Goal: Task Accomplishment & Management: Use online tool/utility

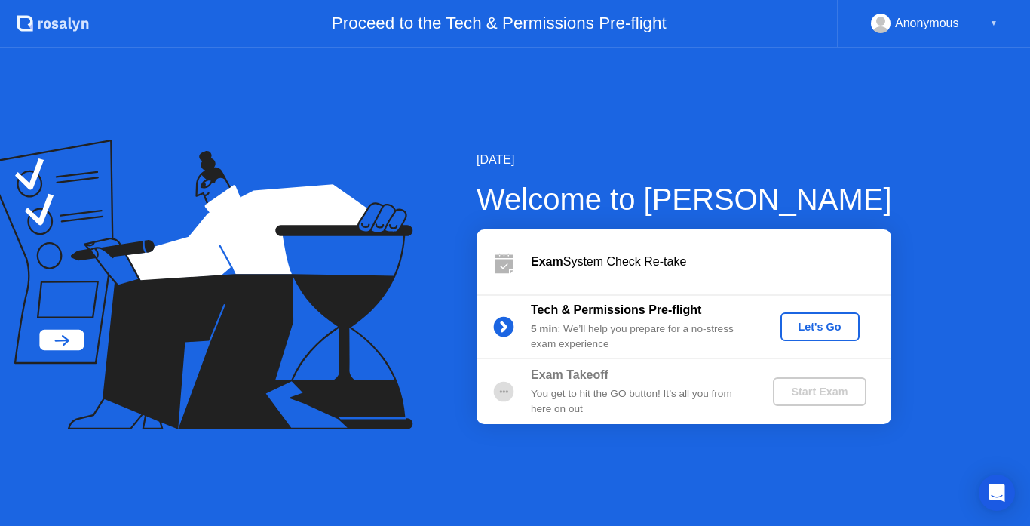
click at [816, 312] on button "Let's Go" at bounding box center [820, 326] width 79 height 29
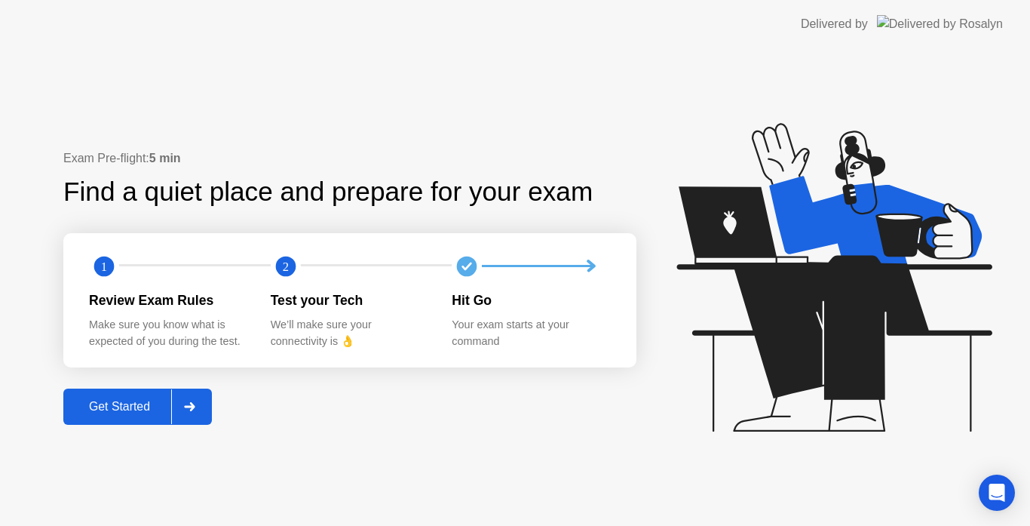
click at [100, 410] on div "Get Started" at bounding box center [119, 407] width 103 height 14
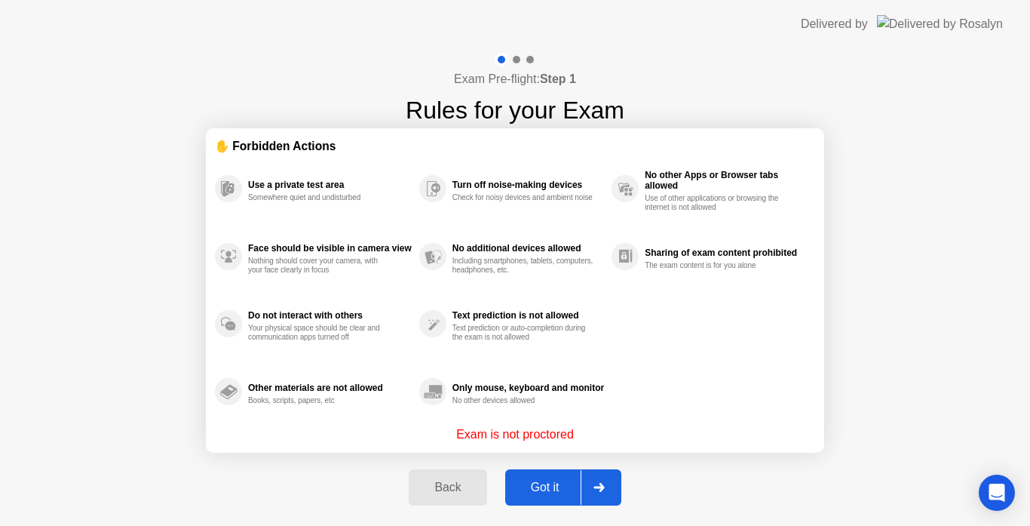
click at [563, 484] on div "Got it" at bounding box center [545, 488] width 71 height 14
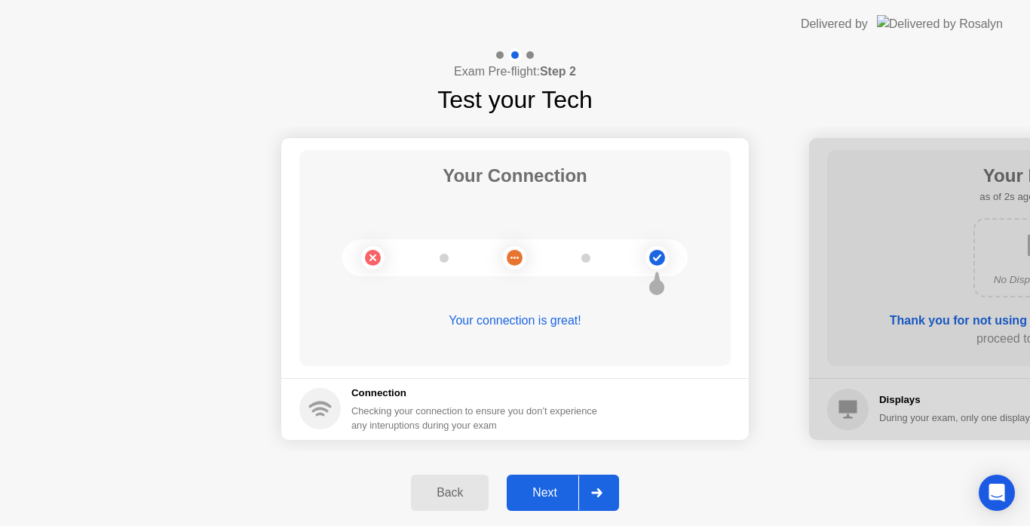
click at [563, 486] on div "Next" at bounding box center [544, 493] width 67 height 14
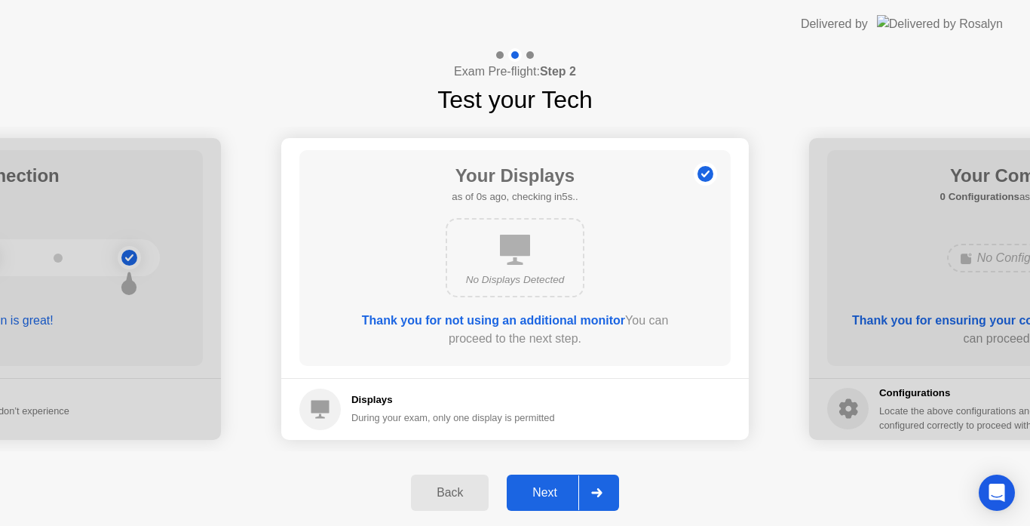
click at [563, 486] on div "Next" at bounding box center [544, 493] width 67 height 14
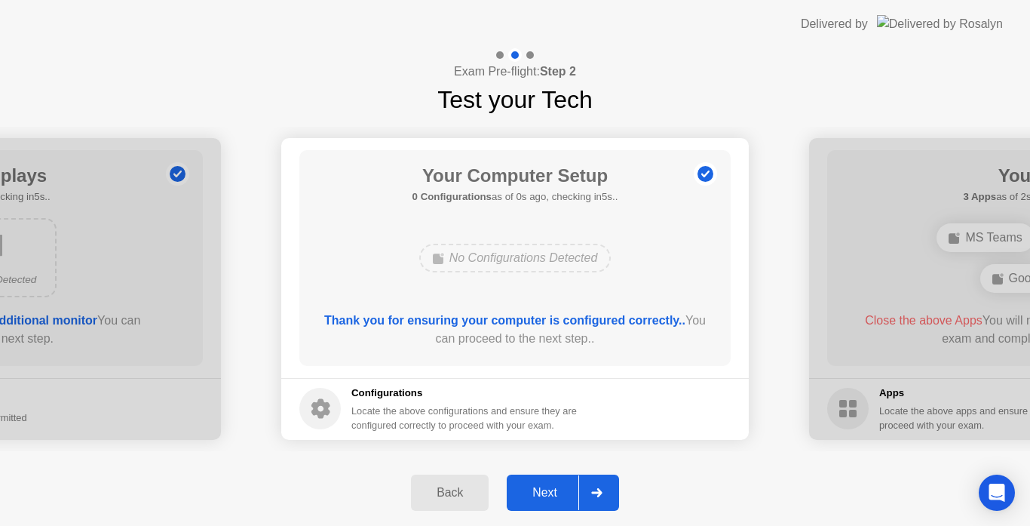
click at [563, 486] on div "Next" at bounding box center [544, 493] width 67 height 14
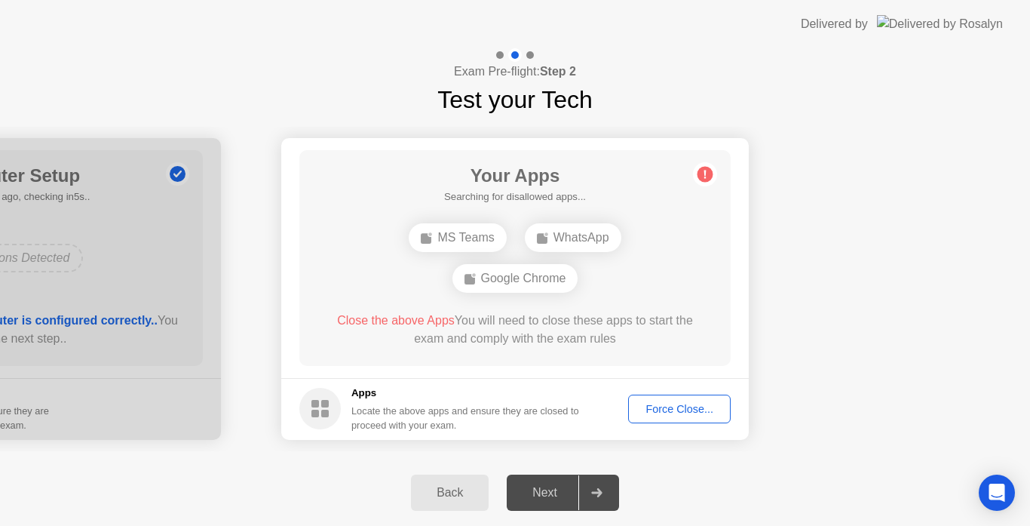
click at [671, 398] on button "Force Close..." at bounding box center [679, 409] width 103 height 29
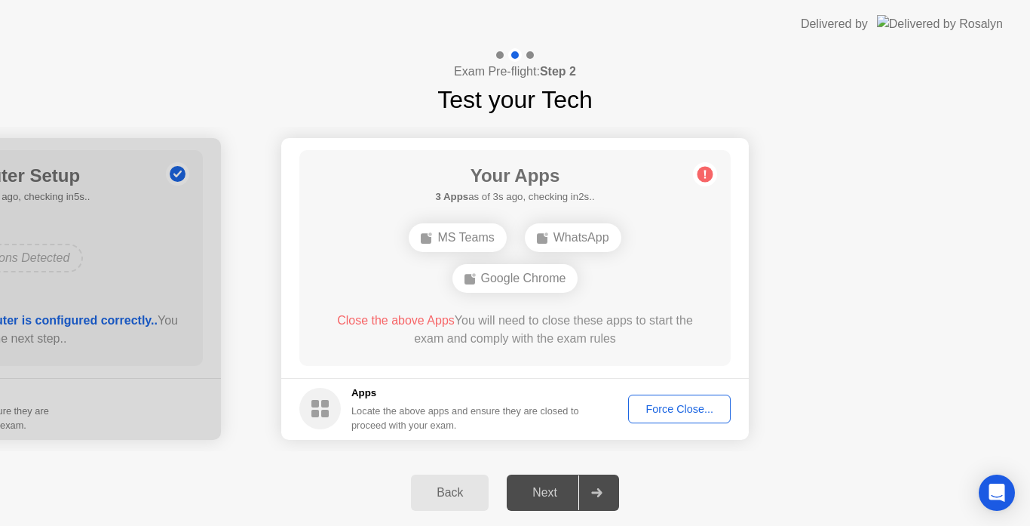
click at [671, 403] on div "Force Close..." at bounding box center [680, 409] width 92 height 12
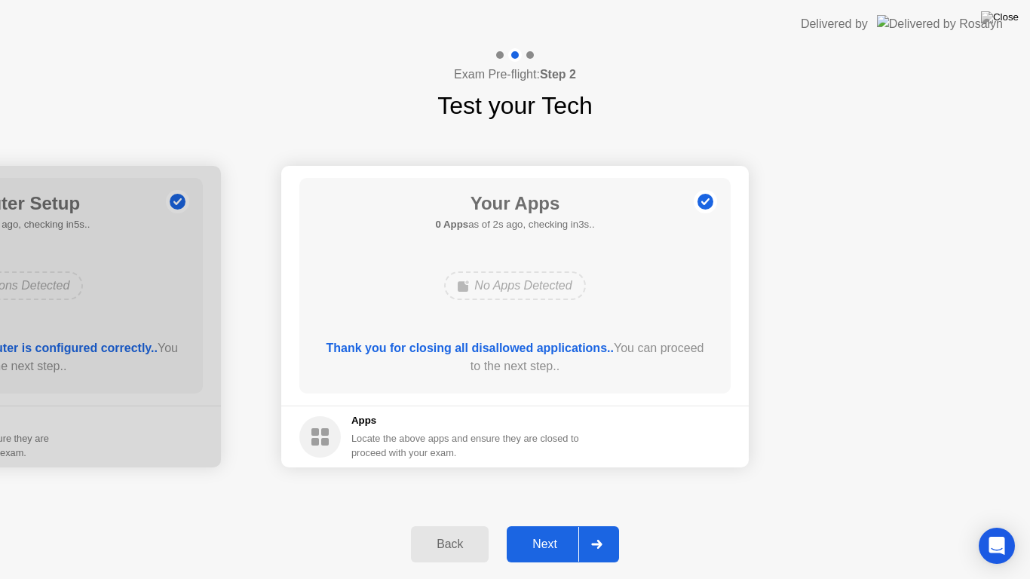
click at [554, 525] on button "Next" at bounding box center [563, 545] width 112 height 36
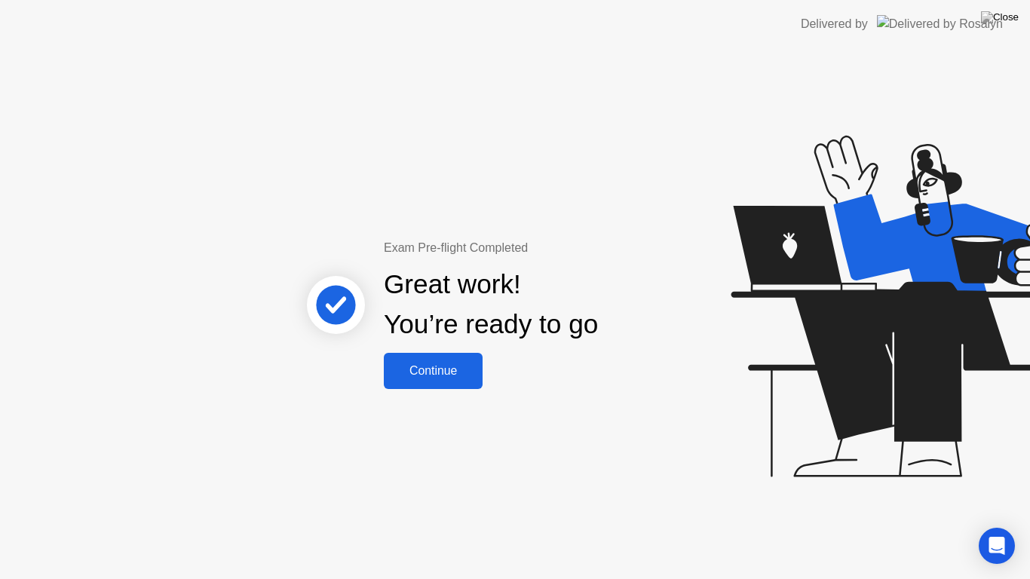
click at [446, 376] on div "Continue" at bounding box center [433, 371] width 90 height 14
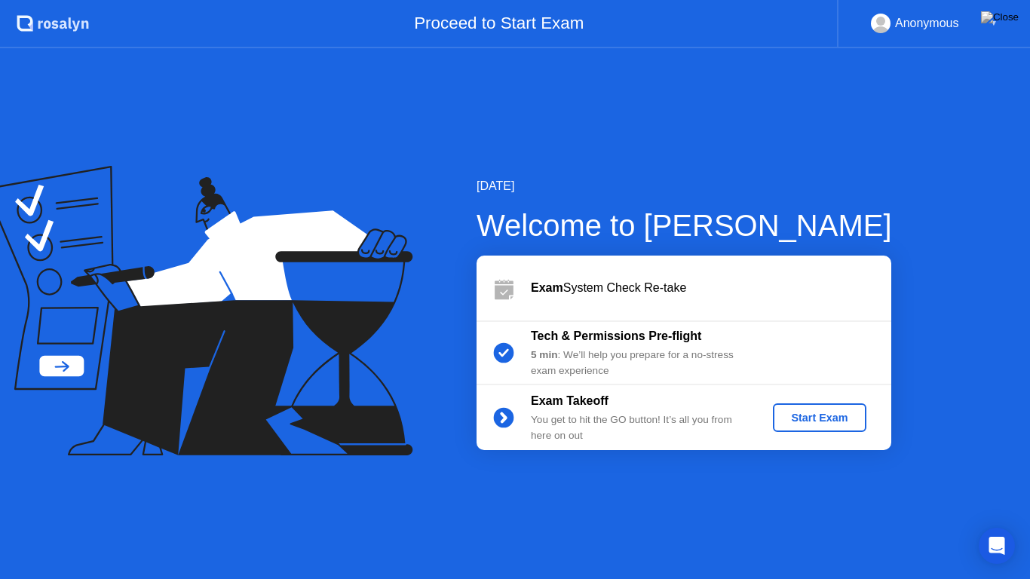
click at [821, 412] on div "Start Exam" at bounding box center [819, 418] width 81 height 12
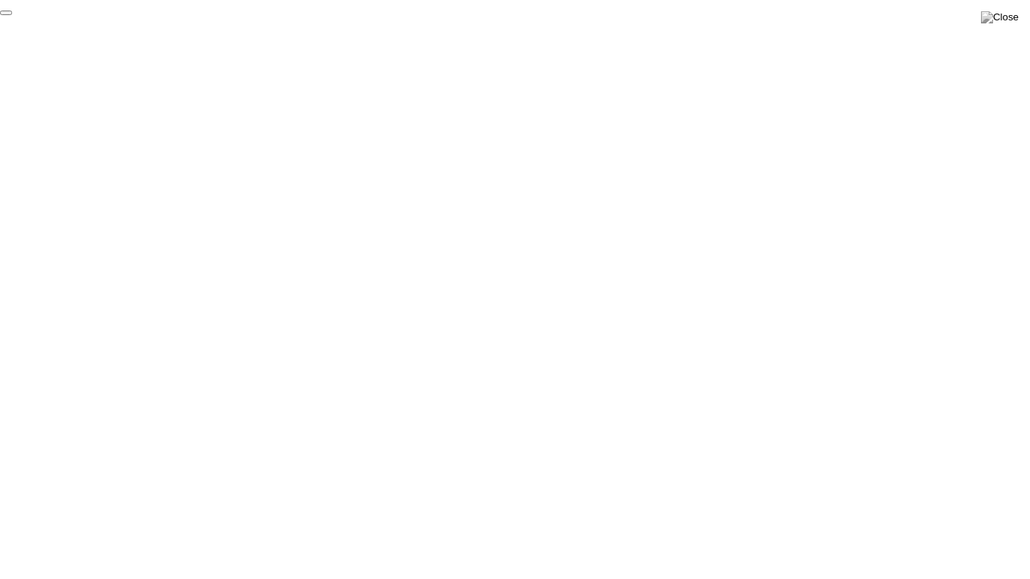
click at [12, 15] on button "End Proctoring Session" at bounding box center [6, 13] width 12 height 5
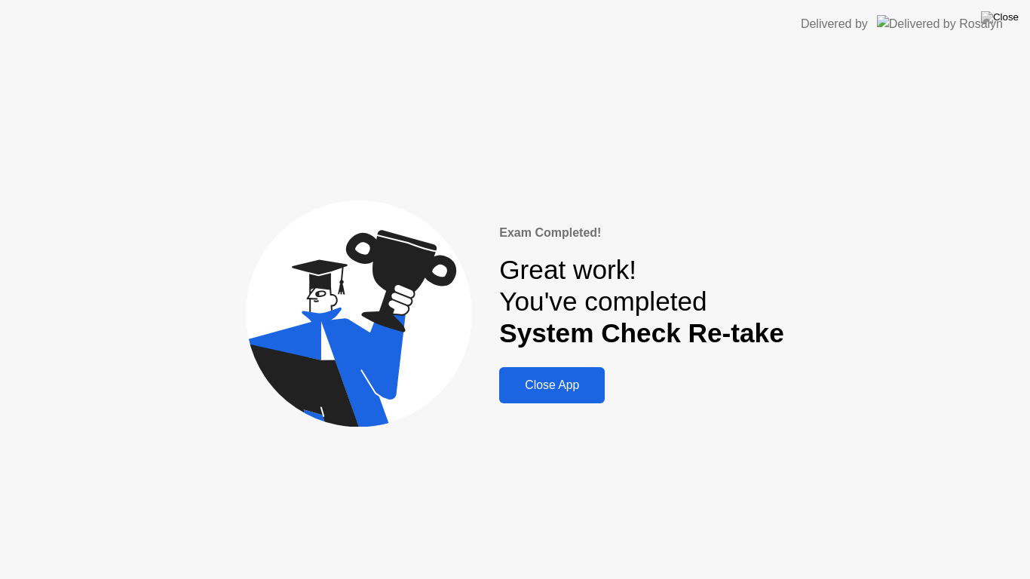
click at [541, 387] on div "Close App" at bounding box center [552, 386] width 97 height 14
